Goal: Task Accomplishment & Management: Manage account settings

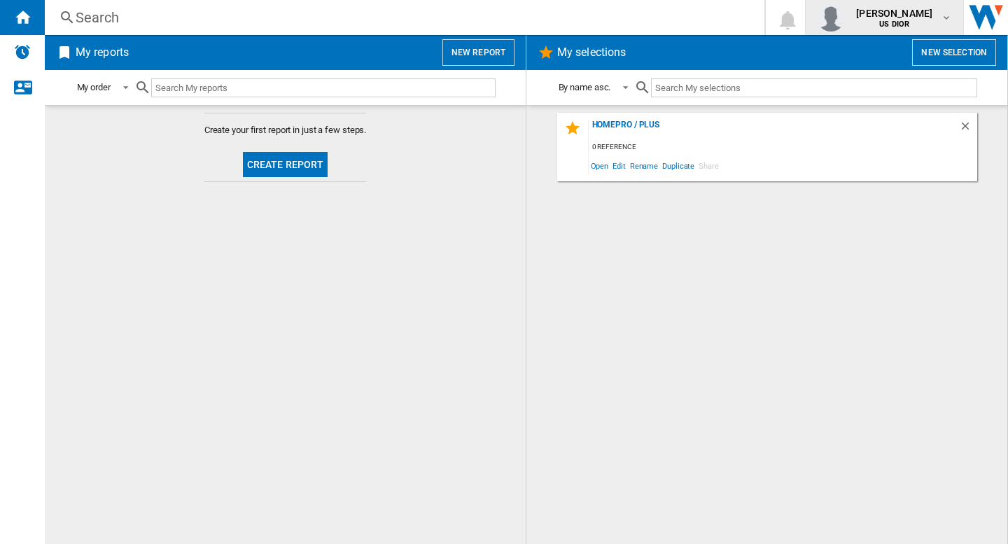
click at [901, 20] on b "US DIOR" at bounding box center [894, 24] width 30 height 9
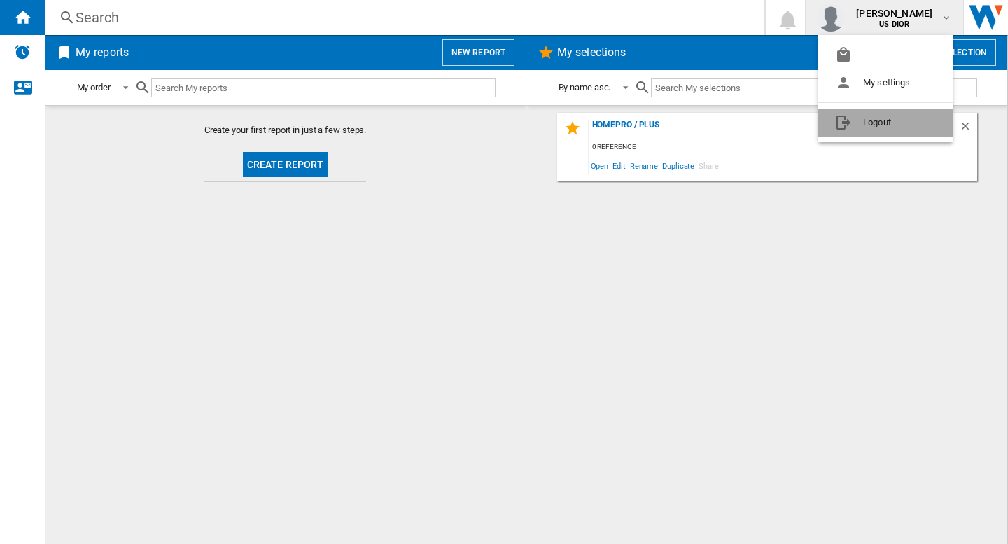
click at [878, 136] on button "Logout" at bounding box center [885, 123] width 134 height 28
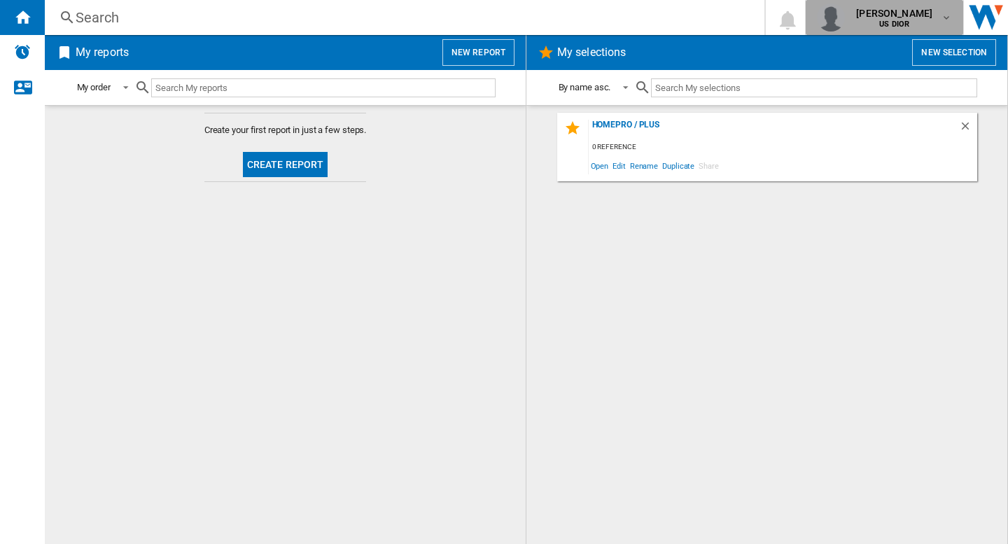
click at [914, 14] on span "rebecca pratt" at bounding box center [894, 13] width 76 height 14
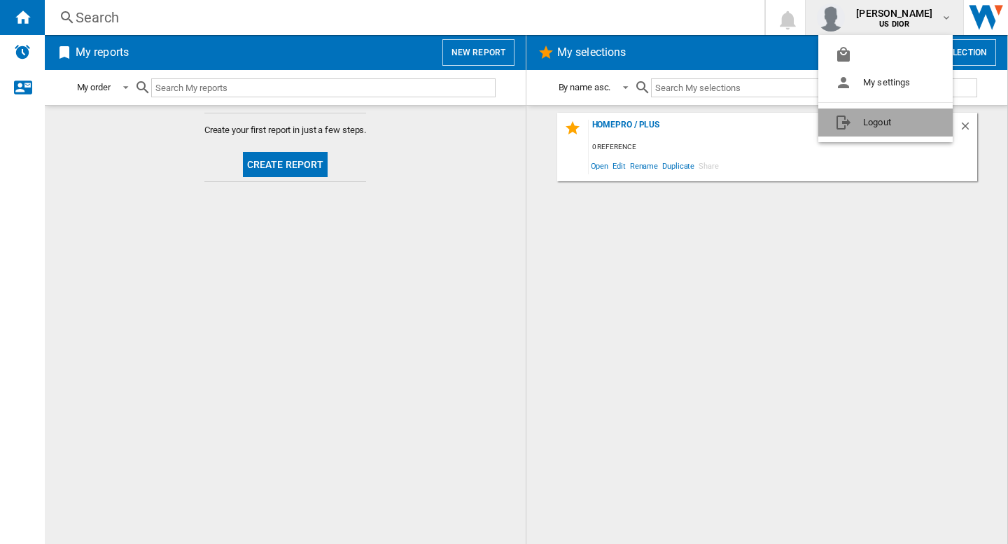
click at [878, 123] on button "Logout" at bounding box center [885, 123] width 134 height 28
